Goal: Task Accomplishment & Management: Complete application form

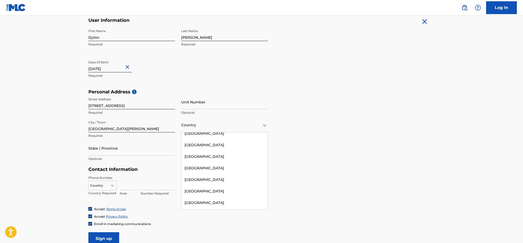
scroll to position [2416, 0]
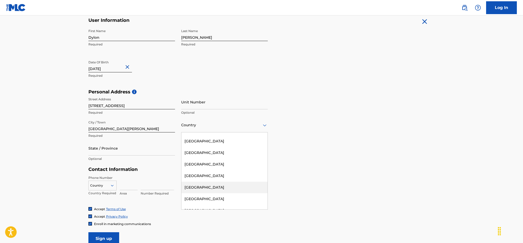
click at [219, 181] on div "[GEOGRAPHIC_DATA]" at bounding box center [224, 187] width 86 height 12
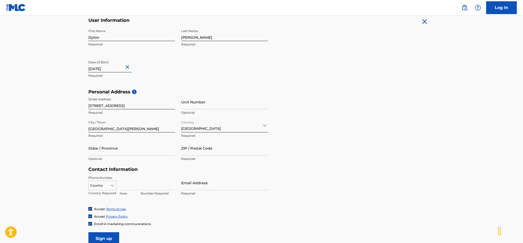
click at [104, 148] on input "State / Province" at bounding box center [131, 148] width 87 height 15
type input "[GEOGRAPHIC_DATA]"
type input "RH19 3XR"
click at [102, 188] on div "AL +355, 3 of 216. 216 results available. Use Up and Down to choose options, pr…" at bounding box center [102, 184] width 28 height 8
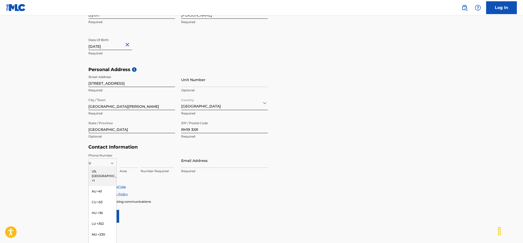
type input "UK"
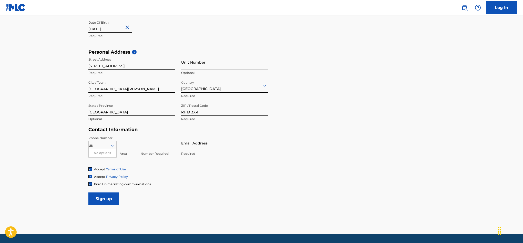
scroll to position [158, 0]
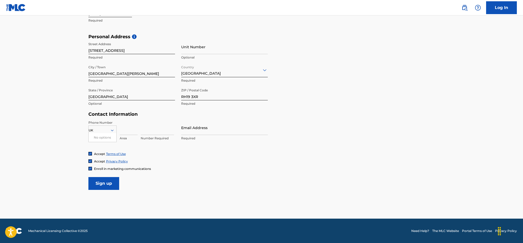
click at [113, 129] on icon at bounding box center [112, 130] width 3 height 2
click at [112, 130] on icon at bounding box center [112, 130] width 3 height 2
type input "GB"
click at [98, 141] on div "GB +44" at bounding box center [103, 138] width 28 height 11
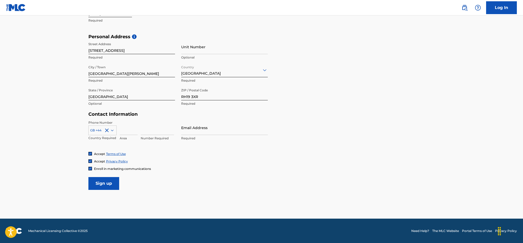
click at [134, 129] on input at bounding box center [129, 127] width 18 height 15
click at [145, 131] on input at bounding box center [157, 127] width 33 height 15
click at [144, 132] on input "07856052903" at bounding box center [157, 127] width 33 height 15
type input "7856052903"
click at [192, 135] on div "Email Address Required" at bounding box center [224, 131] width 87 height 23
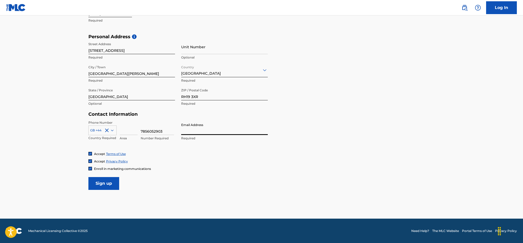
click at [191, 130] on input "Email Address" at bounding box center [224, 127] width 87 height 15
type input "D"
type input "[EMAIL_ADDRESS][DOMAIN_NAME]"
click at [99, 183] on input "Sign up" at bounding box center [103, 183] width 31 height 13
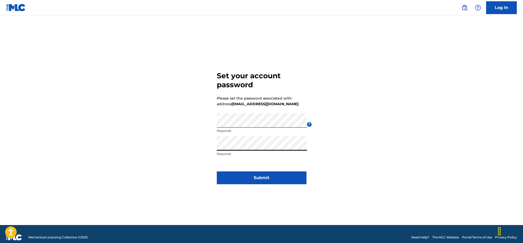
click button "Submit" at bounding box center [262, 177] width 90 height 13
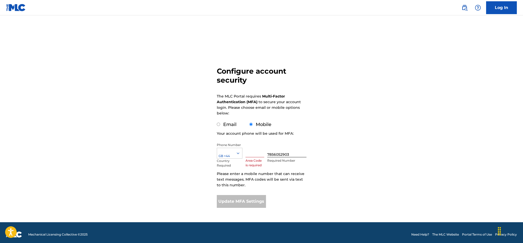
click at [219, 126] on input "Email" at bounding box center [218, 123] width 3 height 3
radio input "true"
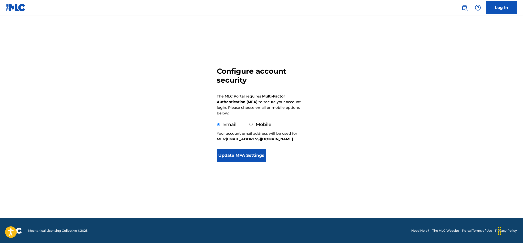
click at [243, 157] on button "Update MFA Settings" at bounding box center [241, 155] width 49 height 13
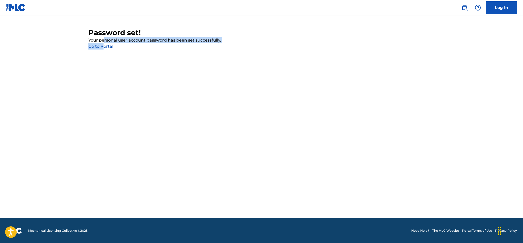
click at [104, 44] on div "Password set! Your personal user account password has been set successfully. Go…" at bounding box center [261, 38] width 346 height 21
click at [104, 45] on link "Go to Portal" at bounding box center [100, 46] width 25 height 5
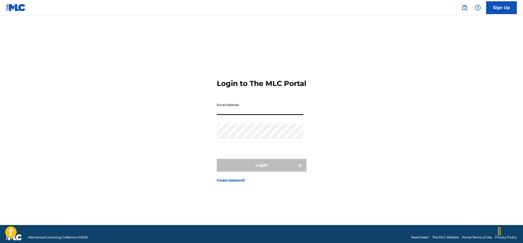
click at [254, 115] on input "Email Address" at bounding box center [260, 107] width 87 height 15
type input "[EMAIL_ADDRESS][DOMAIN_NAME]"
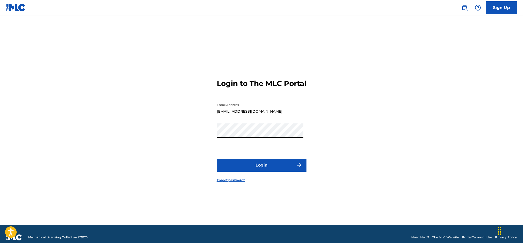
click at [217, 159] on button "Login" at bounding box center [262, 165] width 90 height 13
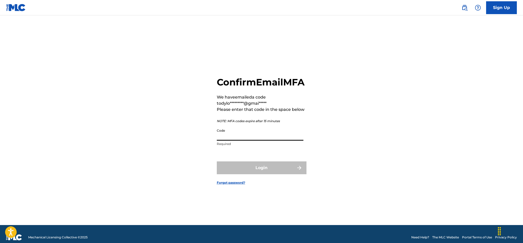
paste input "960098"
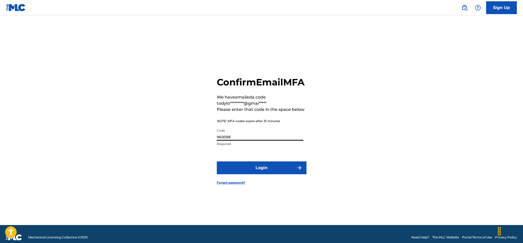
type input "960098"
click at [258, 174] on button "Login" at bounding box center [262, 167] width 90 height 13
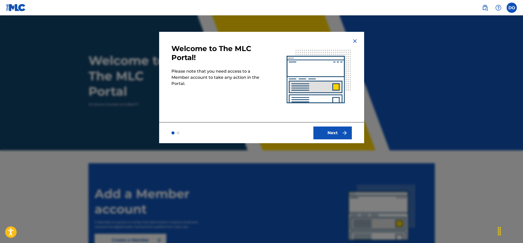
click at [328, 136] on button "Next" at bounding box center [332, 132] width 38 height 13
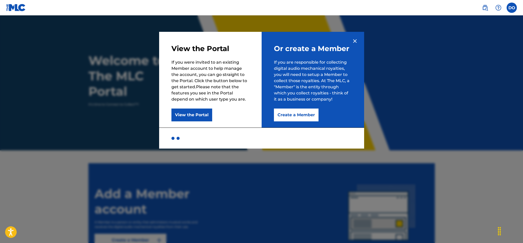
click at [205, 118] on button "View the Portal" at bounding box center [191, 114] width 41 height 13
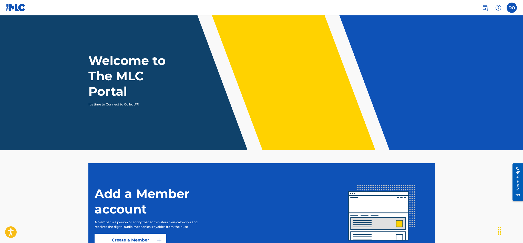
scroll to position [51, 0]
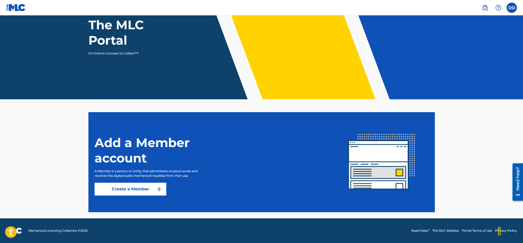
click at [158, 186] on img at bounding box center [159, 189] width 6 height 6
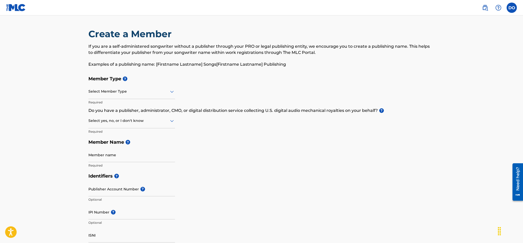
click at [147, 92] on div at bounding box center [131, 91] width 87 height 6
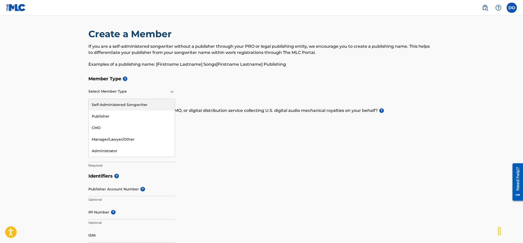
click at [141, 104] on div "Self-Administered Songwriter" at bounding box center [132, 105] width 86 height 12
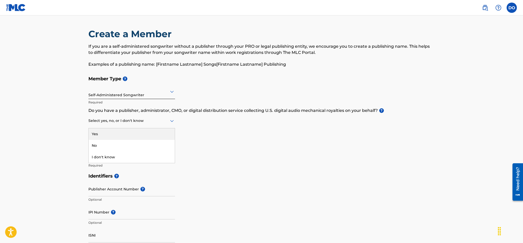
click at [155, 120] on div at bounding box center [131, 120] width 87 height 6
click at [140, 145] on div "No" at bounding box center [132, 146] width 86 height 12
click at [121, 158] on input "Member name" at bounding box center [131, 154] width 87 height 15
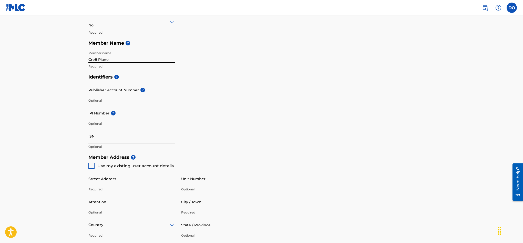
scroll to position [101, 0]
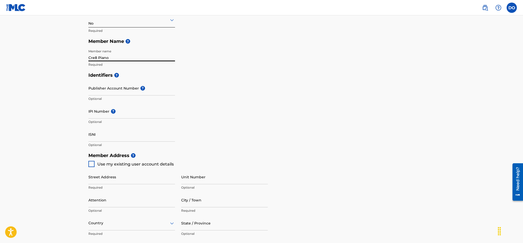
type input "Cre8 Piano"
click at [89, 163] on div at bounding box center [91, 164] width 6 height 6
type input "[STREET_ADDRESS]"
type input "[GEOGRAPHIC_DATA][PERSON_NAME]"
type input "[GEOGRAPHIC_DATA]"
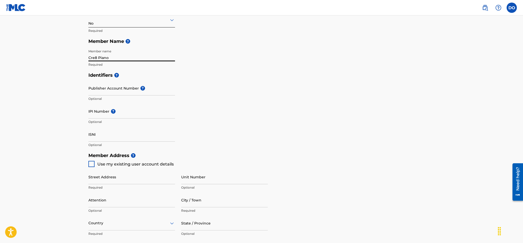
type input "RH19 3XR"
type input "7856052903"
type input "[EMAIL_ADDRESS][DOMAIN_NAME]"
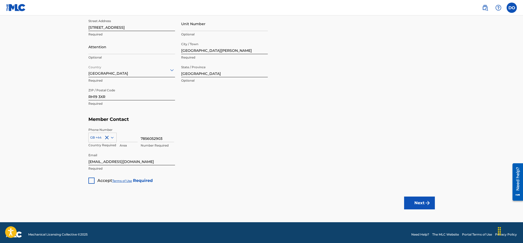
scroll to position [257, 0]
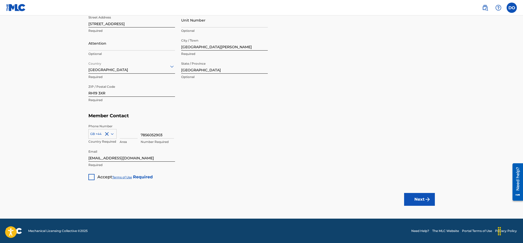
click at [98, 178] on span "Accept" at bounding box center [104, 176] width 15 height 5
click at [407, 199] on button "Next" at bounding box center [419, 199] width 31 height 13
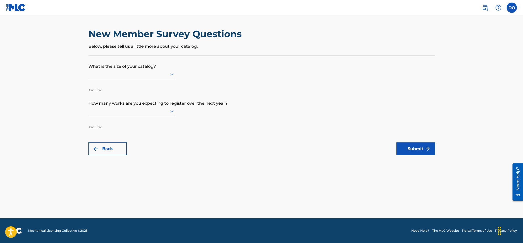
click at [166, 74] on div at bounding box center [131, 74] width 87 height 6
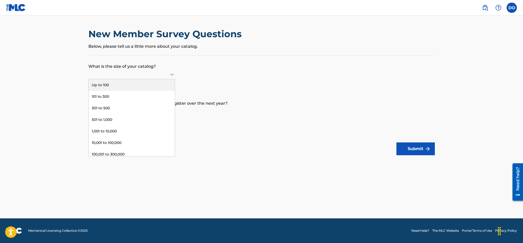
click at [157, 85] on div "Up to 100" at bounding box center [132, 85] width 86 height 12
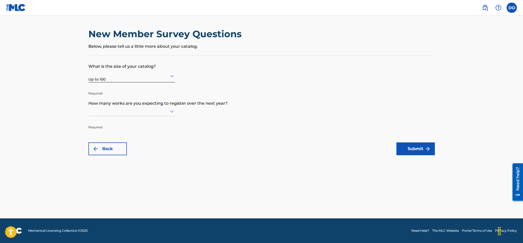
click at [169, 113] on icon at bounding box center [172, 111] width 6 height 6
click at [155, 122] on div "Up to 100" at bounding box center [132, 122] width 86 height 12
click at [411, 147] on button "Submit" at bounding box center [415, 148] width 38 height 13
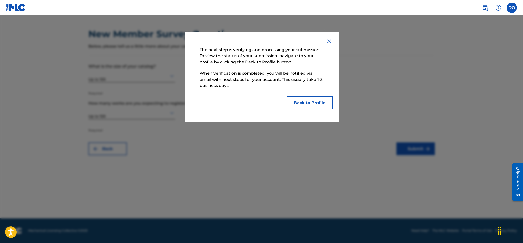
click at [309, 101] on button "Back to Profile" at bounding box center [310, 102] width 46 height 13
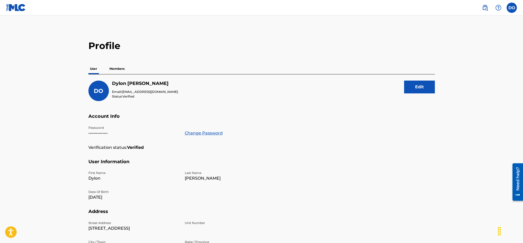
click at [112, 69] on p "Members" at bounding box center [117, 68] width 18 height 11
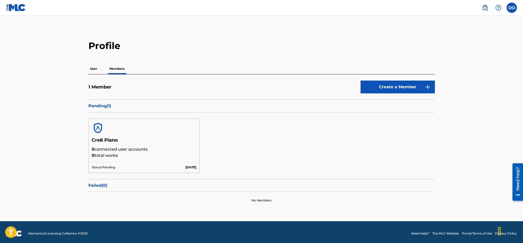
click at [150, 142] on h5 "Cre8 Piano" at bounding box center [144, 141] width 105 height 9
click at [157, 139] on h5 "Cre8 Piano" at bounding box center [144, 141] width 105 height 9
click at [98, 66] on p "User" at bounding box center [93, 68] width 10 height 11
